Goal: Information Seeking & Learning: Check status

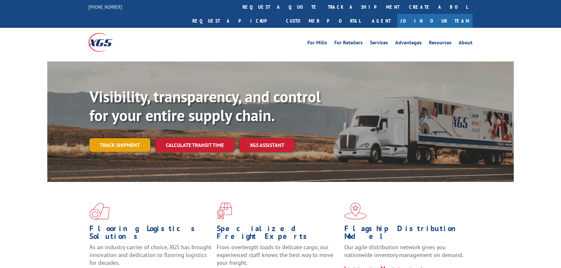
click at [121, 138] on link "Track shipment" at bounding box center [119, 145] width 61 height 14
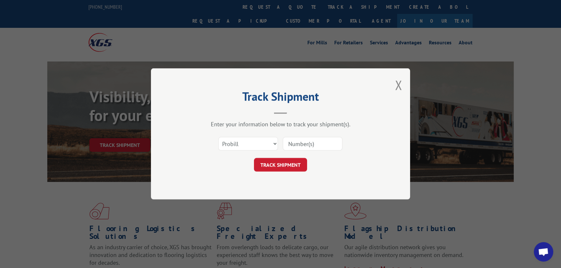
drag, startPoint x: 299, startPoint y: 139, endPoint x: 299, endPoint y: 142, distance: 3.6
paste input "17612952"
type input "17612952"
click at [266, 163] on button "TRACK SHIPMENT" at bounding box center [280, 165] width 53 height 14
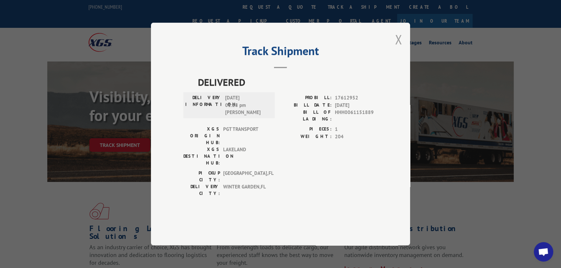
click at [396, 48] on button "Close modal" at bounding box center [398, 39] width 7 height 17
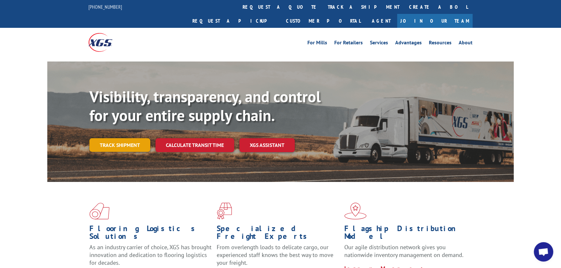
click at [109, 138] on link "Track shipment" at bounding box center [119, 145] width 61 height 14
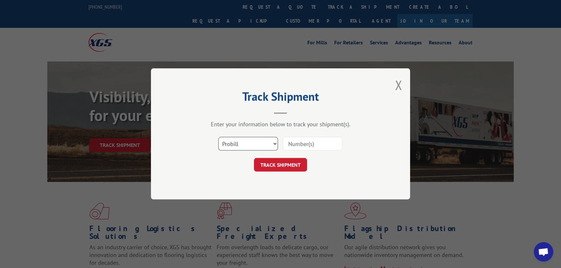
click at [259, 143] on select "Select category... Probill BOL PO" at bounding box center [248, 144] width 60 height 14
select select "bol"
click at [218, 137] on select "Select category... Probill BOL PO" at bounding box center [248, 144] width 60 height 14
click at [299, 141] on input at bounding box center [313, 144] width 60 height 14
type input "HHH0061152728"
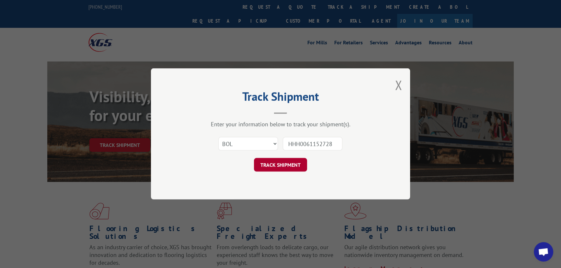
drag, startPoint x: 278, startPoint y: 171, endPoint x: 277, endPoint y: 167, distance: 4.5
click at [278, 171] on div "Track Shipment Enter your information below to track your shipment(s). Select c…" at bounding box center [280, 133] width 259 height 131
click at [277, 167] on button "TRACK SHIPMENT" at bounding box center [280, 165] width 53 height 14
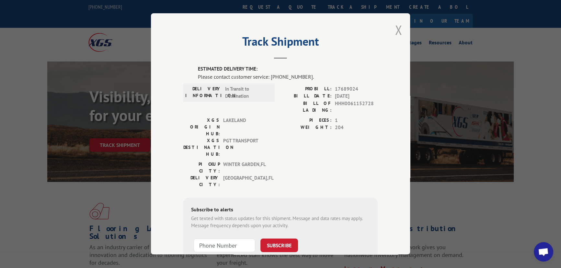
click at [395, 23] on button "Close modal" at bounding box center [398, 29] width 7 height 17
